Goal: Transaction & Acquisition: Purchase product/service

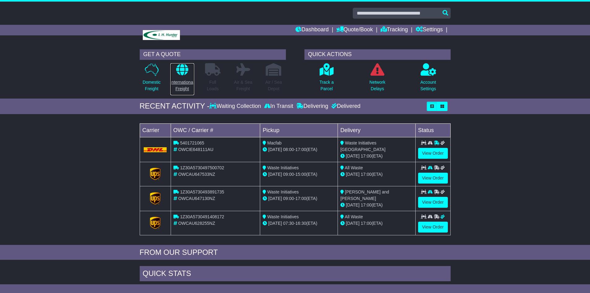
click at [186, 81] on p "International Freight" at bounding box center [182, 85] width 24 height 13
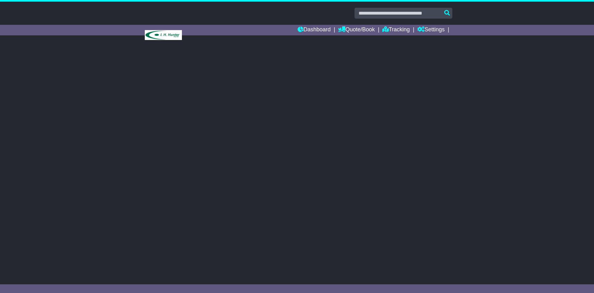
select select
select select "**"
